Goal: Check status: Check status

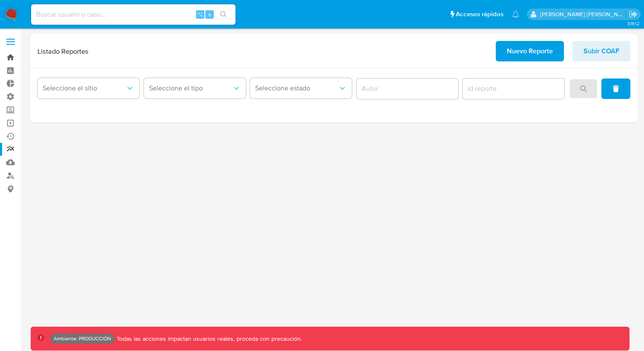
click at [10, 56] on link "Bandeja" at bounding box center [50, 57] width 101 height 13
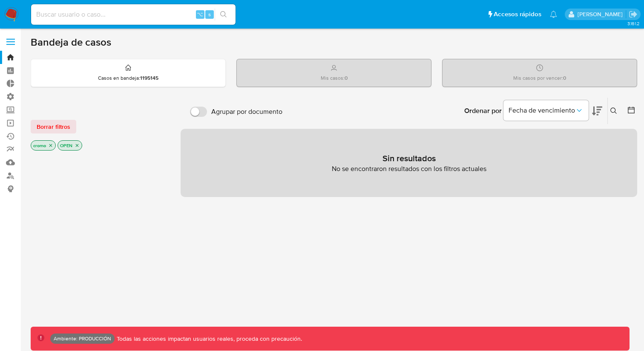
click at [50, 146] on icon "close-filter" at bounding box center [50, 145] width 3 height 3
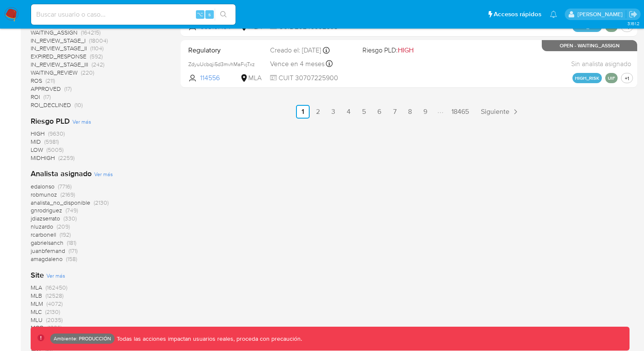
scroll to position [551, 0]
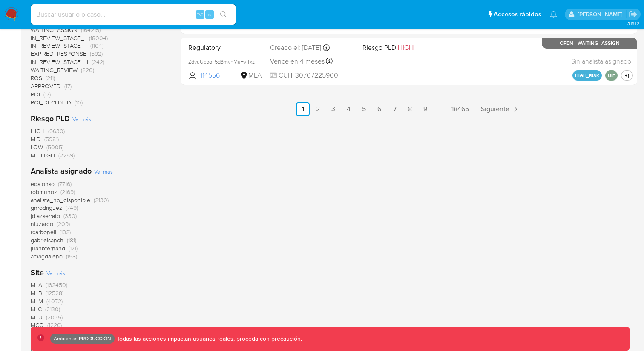
click at [40, 291] on span "MLB" at bounding box center [37, 292] width 12 height 9
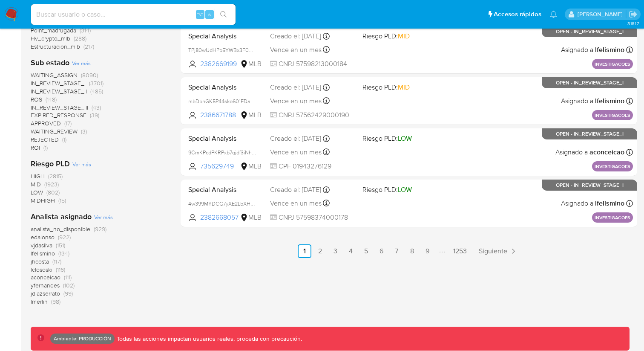
scroll to position [441, 0]
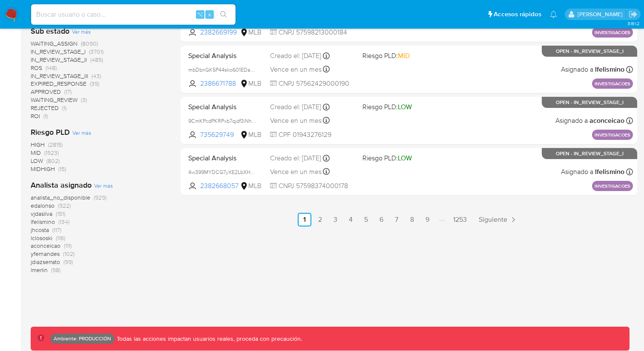
click at [37, 144] on span "HIGH" at bounding box center [38, 144] width 14 height 9
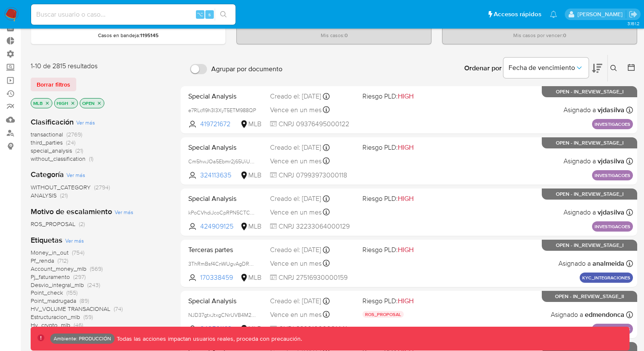
scroll to position [47, 0]
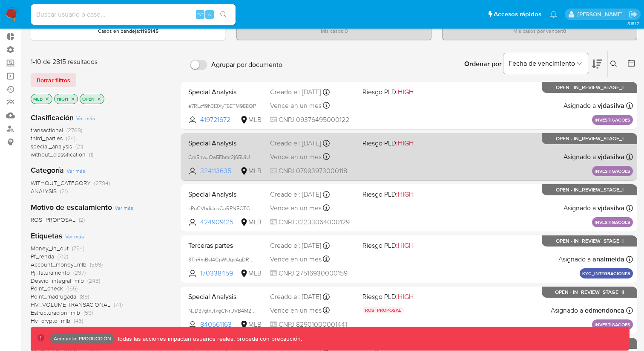
click at [204, 171] on span "324113635" at bounding box center [219, 170] width 38 height 9
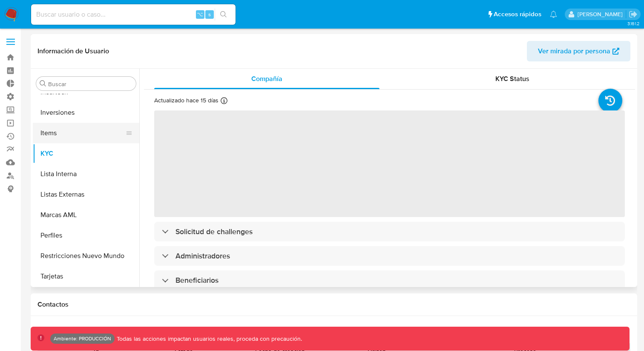
scroll to position [442, 0]
select select "10"
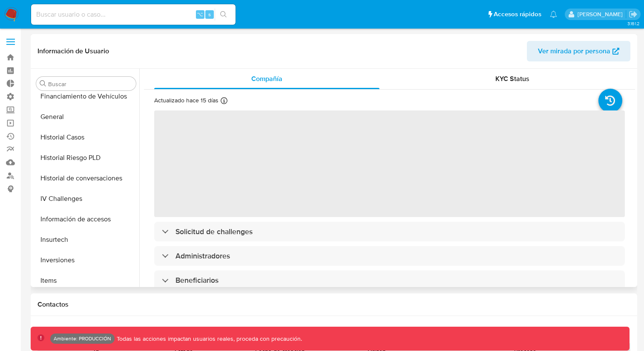
scroll to position [292, 0]
click at [72, 158] on button "Historial Riesgo PLD" at bounding box center [83, 159] width 100 height 20
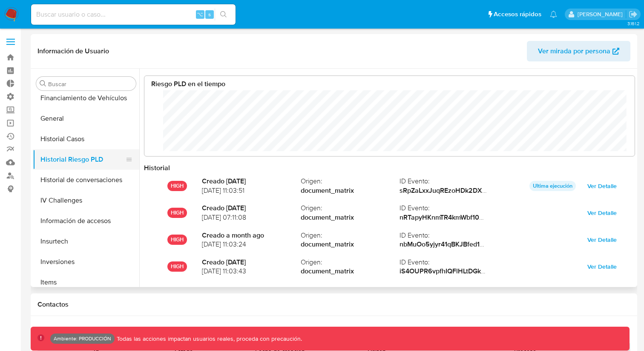
scroll to position [425893, 425483]
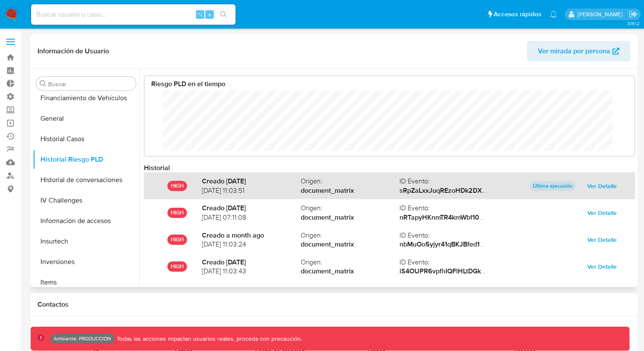
click at [594, 183] on span "Ver Detalle" at bounding box center [601, 186] width 29 height 12
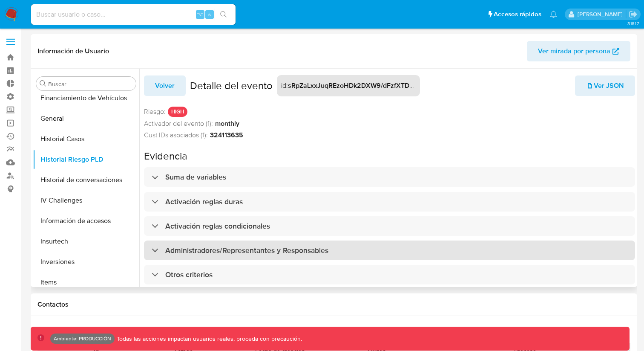
click at [152, 251] on div "Administradores/Representantes y Responsables" at bounding box center [240, 249] width 177 height 9
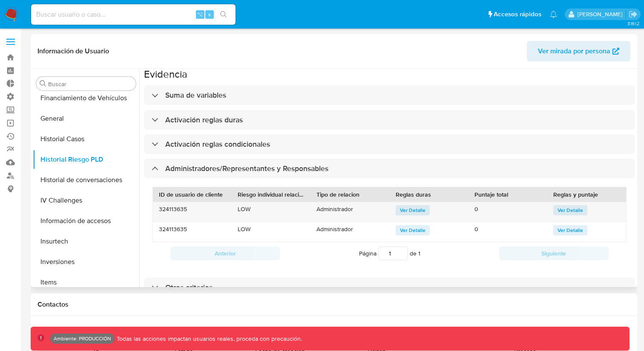
scroll to position [90, 0]
click at [405, 206] on span "Ver Detalle" at bounding box center [413, 209] width 26 height 9
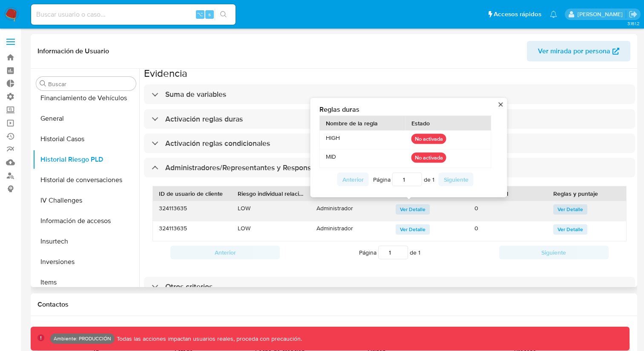
click at [499, 104] on div "Reglas duras Nombre de la regla Estado HIGH No activada MID No activada Anterio…" at bounding box center [408, 147] width 183 height 86
click at [500, 101] on button "close" at bounding box center [501, 104] width 6 height 6
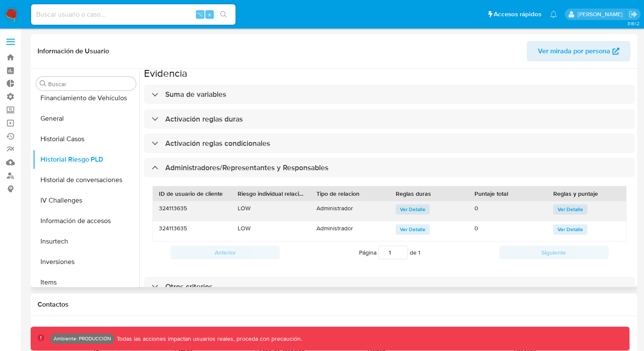
click at [558, 205] on span "Ver Detalle" at bounding box center [571, 209] width 26 height 9
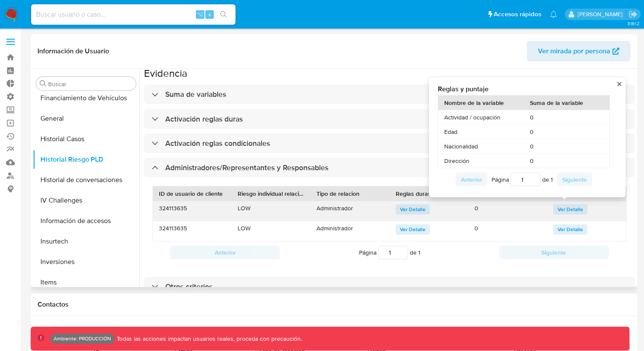
click at [622, 80] on div "Reglas y puntaje Nombre de la variable Suma de la variable Actividad / ocupació…" at bounding box center [527, 137] width 197 height 120
click at [621, 81] on button "close" at bounding box center [619, 84] width 6 height 6
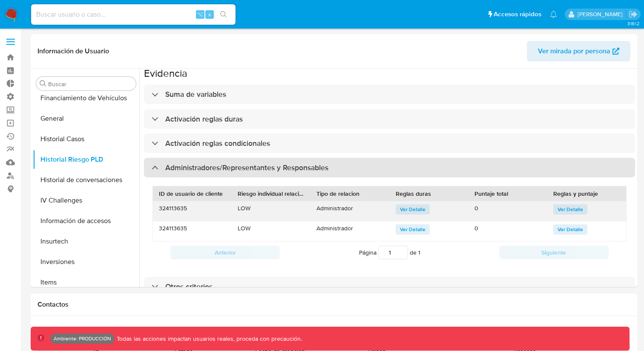
click at [158, 163] on div "Administradores/Representantes y Responsables" at bounding box center [240, 167] width 177 height 9
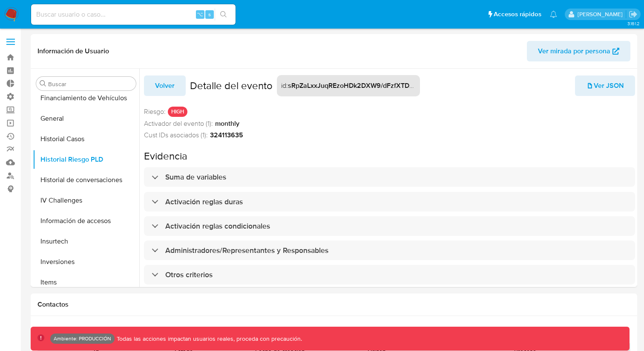
scroll to position [20, 0]
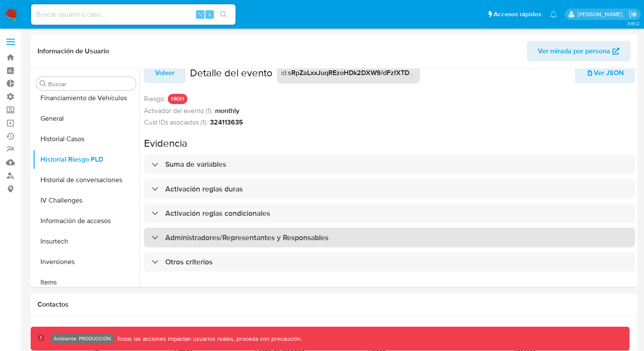
click at [155, 227] on div "Administradores/Representantes y Responsables" at bounding box center [389, 237] width 491 height 20
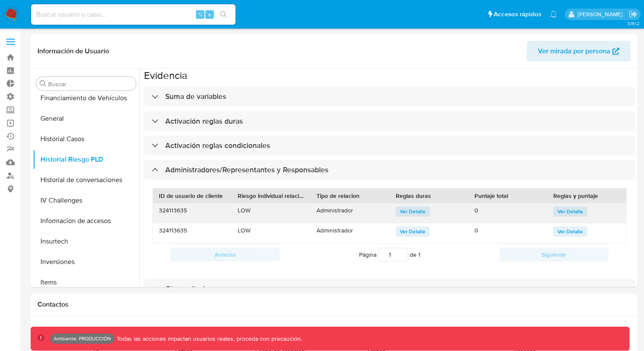
scroll to position [67, 0]
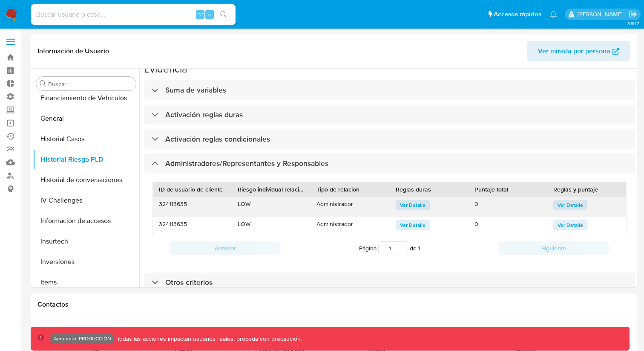
click at [415, 204] on span "Ver Detalle" at bounding box center [413, 205] width 26 height 9
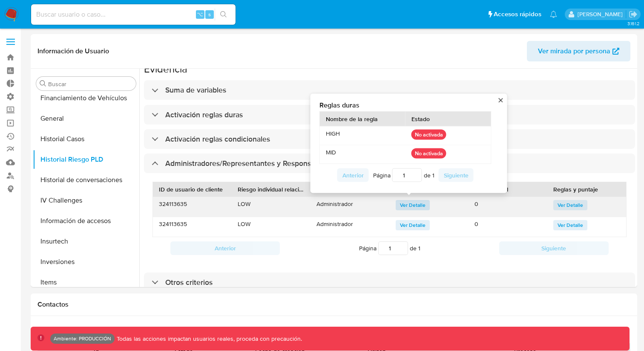
click at [415, 204] on span "Ver Detalle" at bounding box center [413, 205] width 26 height 9
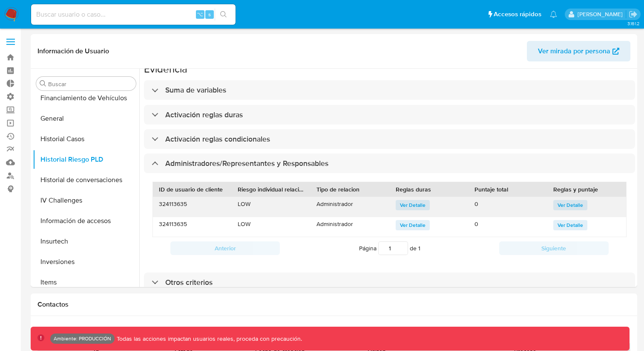
click at [558, 205] on span "Ver Detalle" at bounding box center [571, 205] width 26 height 9
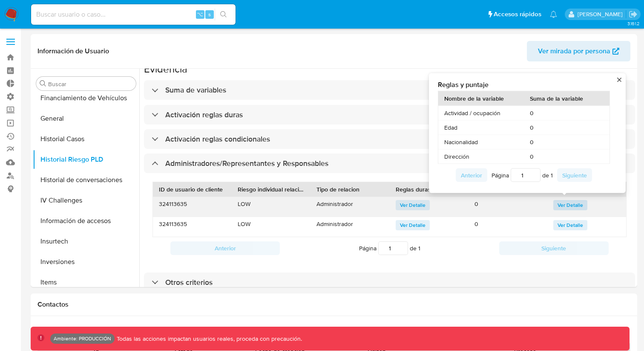
click at [558, 205] on span "Ver Detalle" at bounding box center [571, 205] width 26 height 9
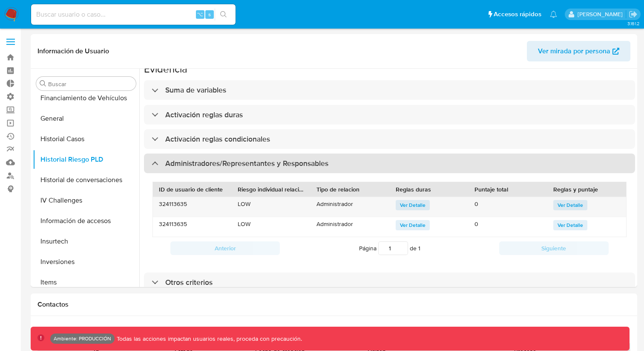
click at [149, 166] on div "Administradores/Representantes y Responsables" at bounding box center [389, 163] width 491 height 20
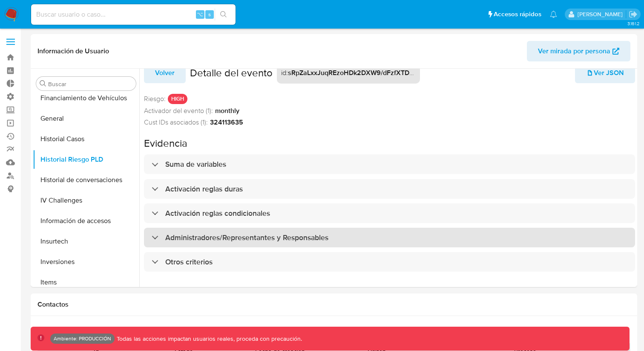
click at [153, 233] on div "Administradores/Representantes y Responsables" at bounding box center [240, 237] width 177 height 9
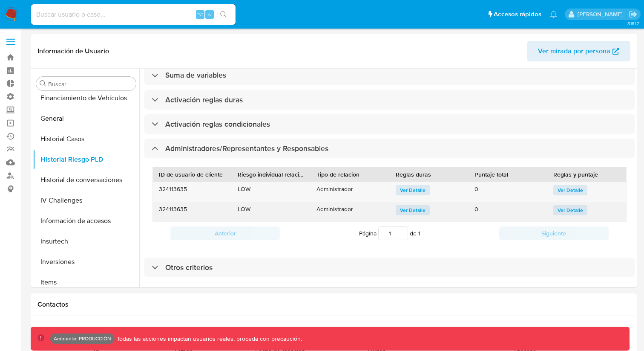
scroll to position [81, 0]
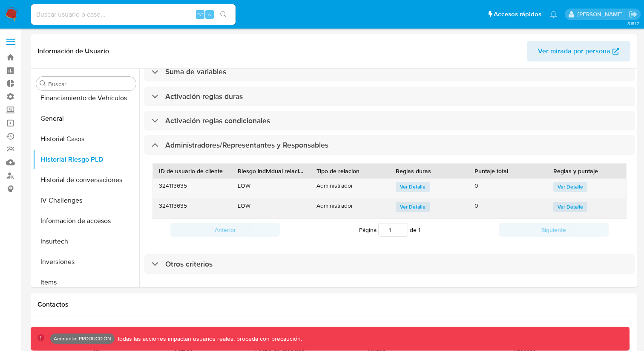
click at [403, 207] on span "Ver Detalle" at bounding box center [413, 206] width 26 height 9
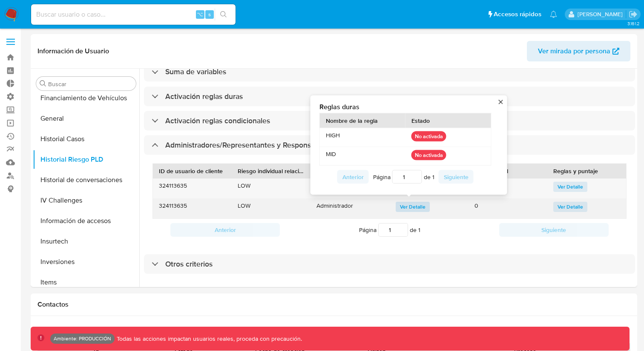
click at [403, 207] on span "Ver Detalle" at bounding box center [413, 206] width 26 height 9
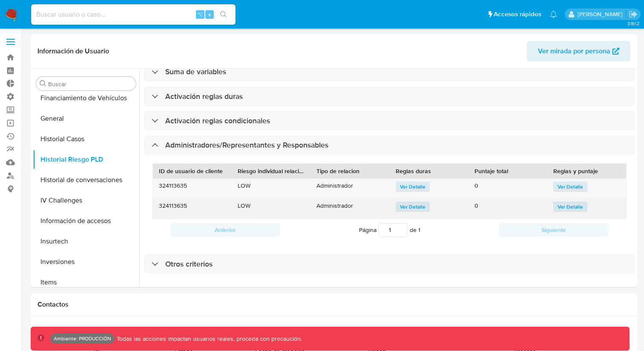
click at [558, 204] on span "Ver Detalle" at bounding box center [571, 206] width 26 height 9
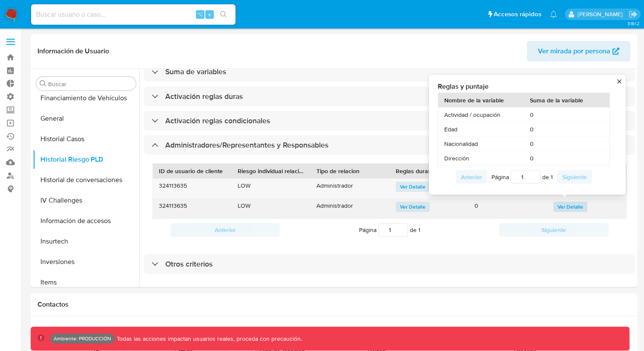
click at [558, 204] on span "Ver Detalle" at bounding box center [571, 206] width 26 height 9
